Goal: Information Seeking & Learning: Check status

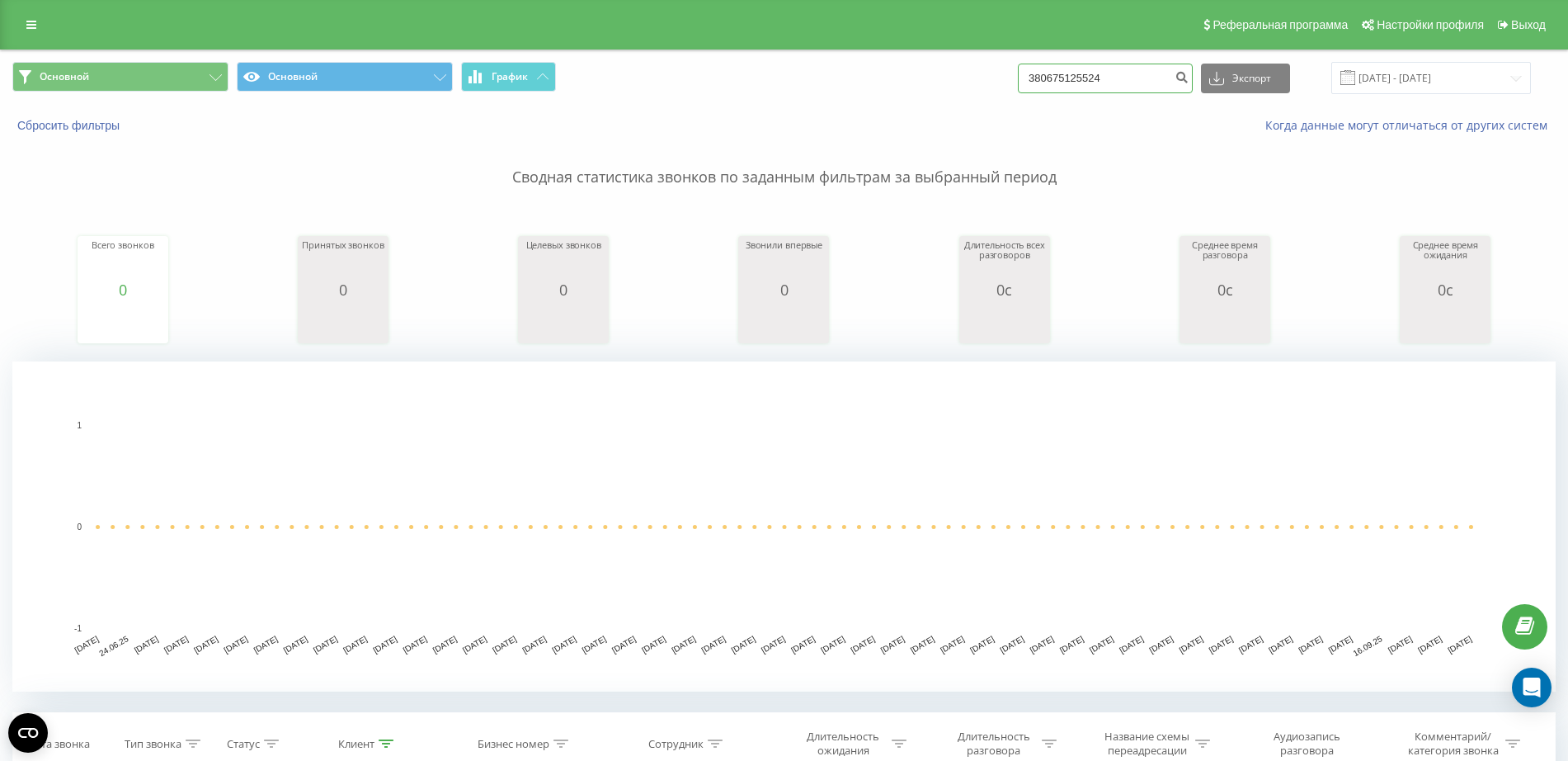
drag, startPoint x: 1064, startPoint y: 80, endPoint x: 940, endPoint y: 79, distance: 124.0
click at [940, 79] on div "Основной Основной График 380675125524 Экспорт .csv .xls .xlsx 22.06.2025 - 22.0…" at bounding box center [784, 78] width 1543 height 32
paste input "380 67 009 0709"
type input "380 67 009 0709"
drag, startPoint x: 1165, startPoint y: 88, endPoint x: 592, endPoint y: 98, distance: 573.1
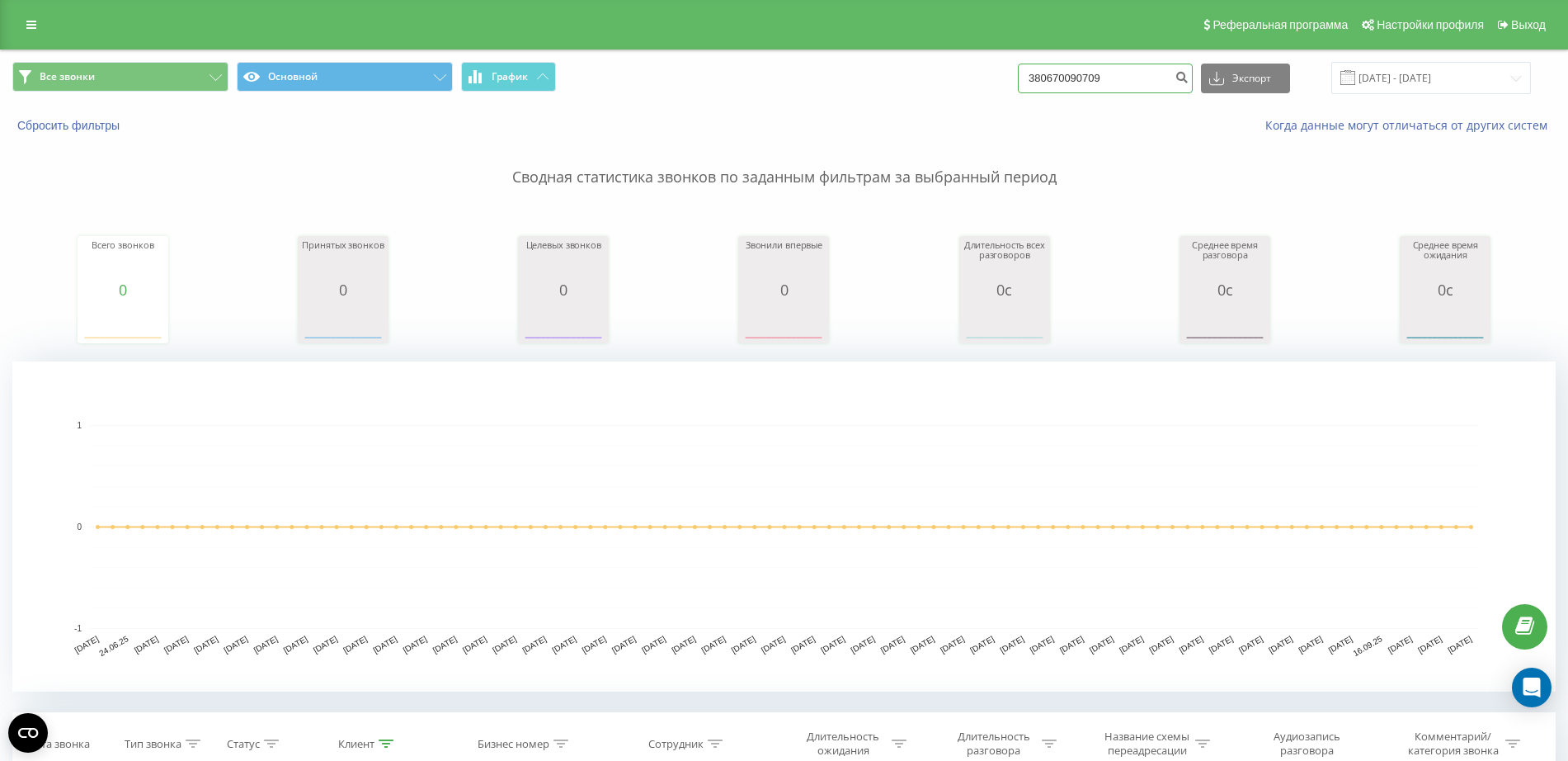
click at [592, 98] on div "Все звонки Основной График 380670090709 Экспорт .csv .xls .xlsx 22.06.2025 - 22…" at bounding box center [784, 78] width 1567 height 55
paste input "68 345 8177"
type input "380 68 345 8177"
drag, startPoint x: 1036, startPoint y: 96, endPoint x: 946, endPoint y: 98, distance: 90.0
click at [953, 98] on div "Все звонки Основной График 380683458177 Экспорт .csv .xls .xlsx [DATE] - [DATE]" at bounding box center [784, 78] width 1567 height 55
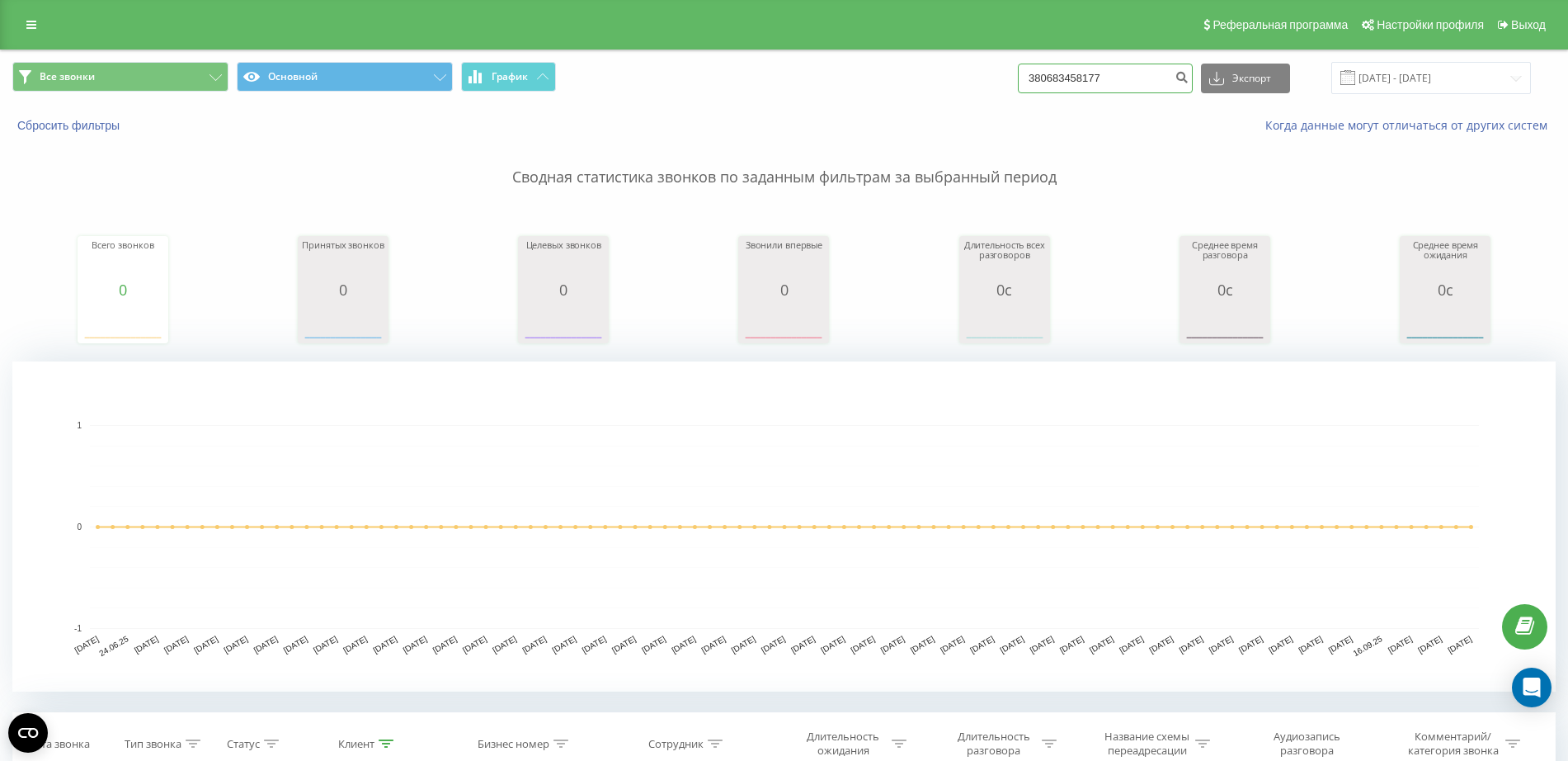
paste input "63 366 7960"
type input "380 63 366 7960"
